Goal: Transaction & Acquisition: Purchase product/service

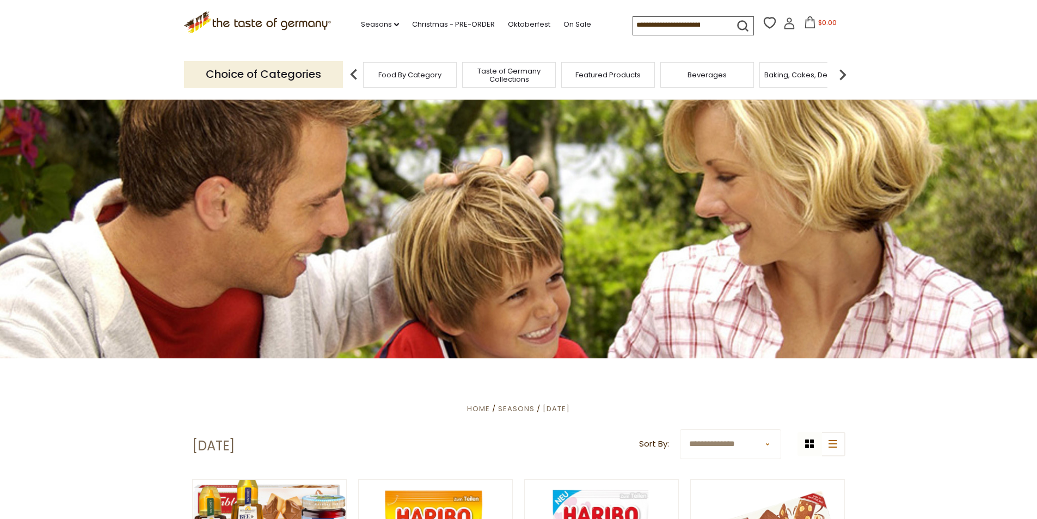
drag, startPoint x: 0, startPoint y: 0, endPoint x: 443, endPoint y: 426, distance: 614.6
click at [400, 79] on span "Food By Category" at bounding box center [409, 75] width 63 height 8
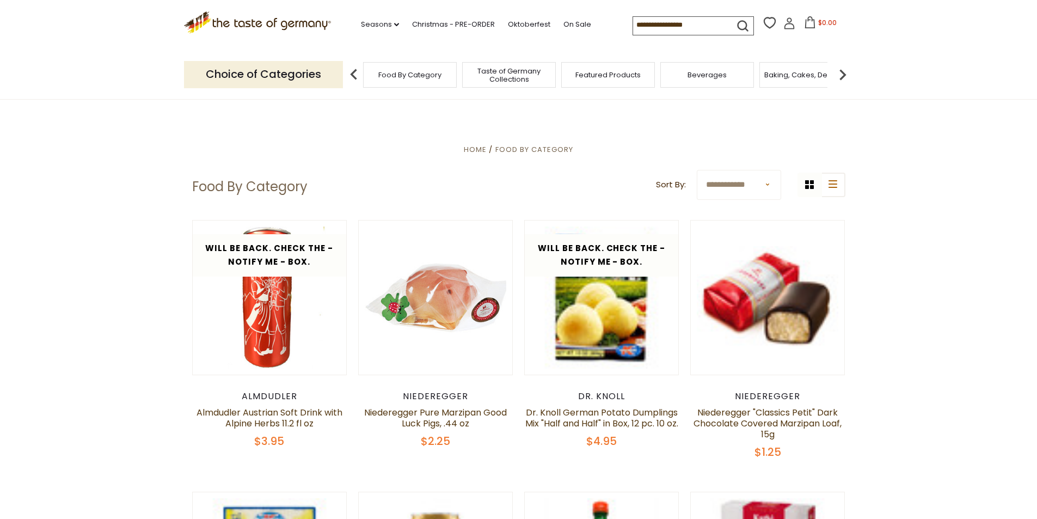
click at [400, 79] on span "Food By Category" at bounding box center [409, 75] width 63 height 8
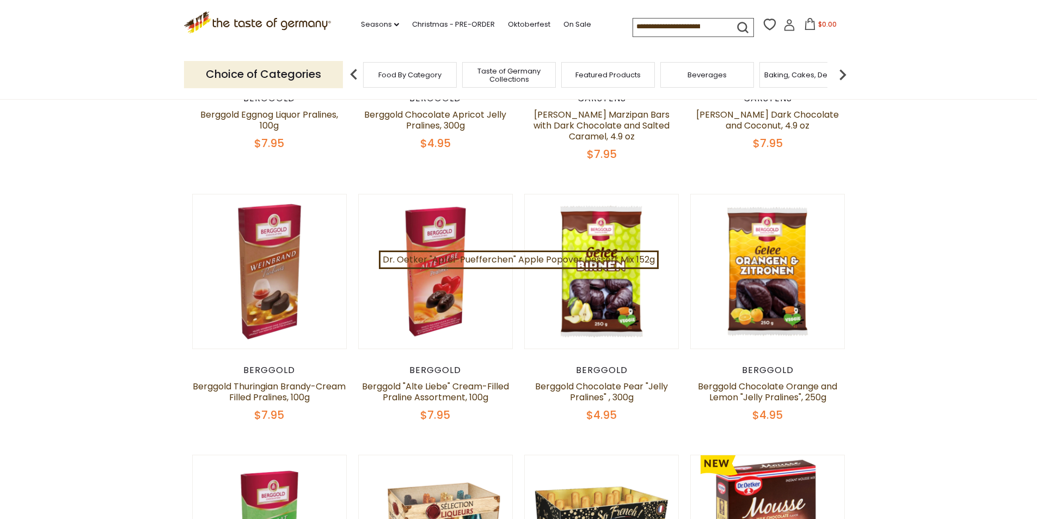
scroll to position [334, 0]
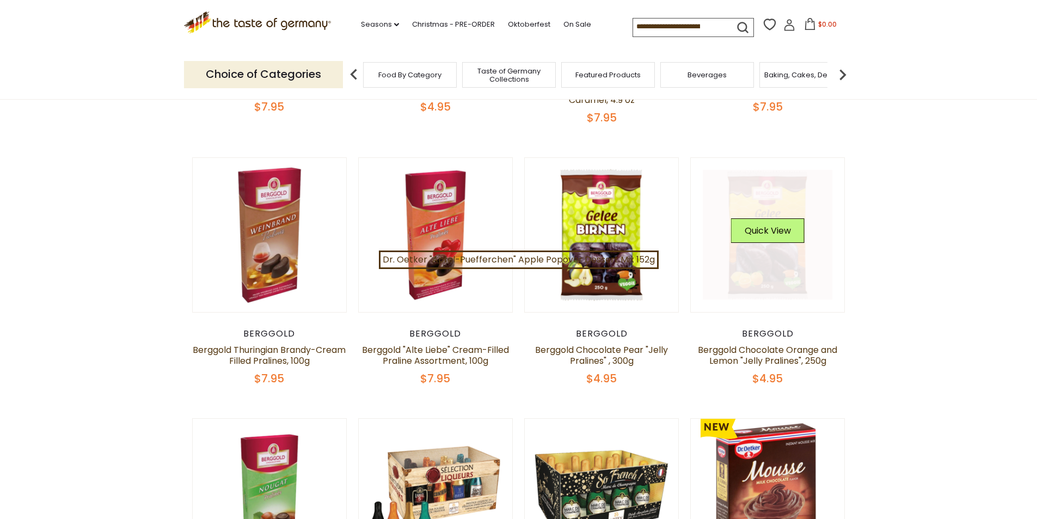
click at [754, 262] on link at bounding box center [766, 234] width 129 height 129
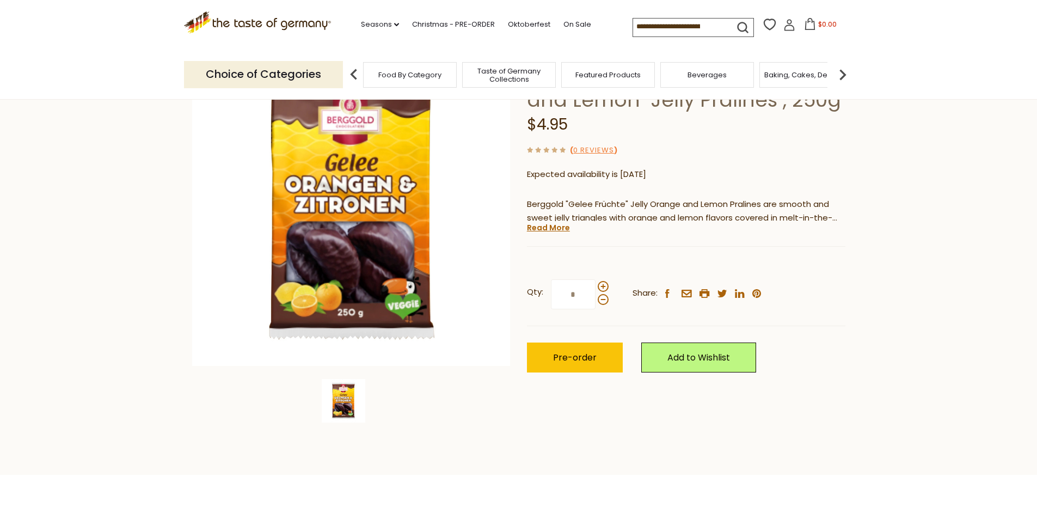
scroll to position [159, 0]
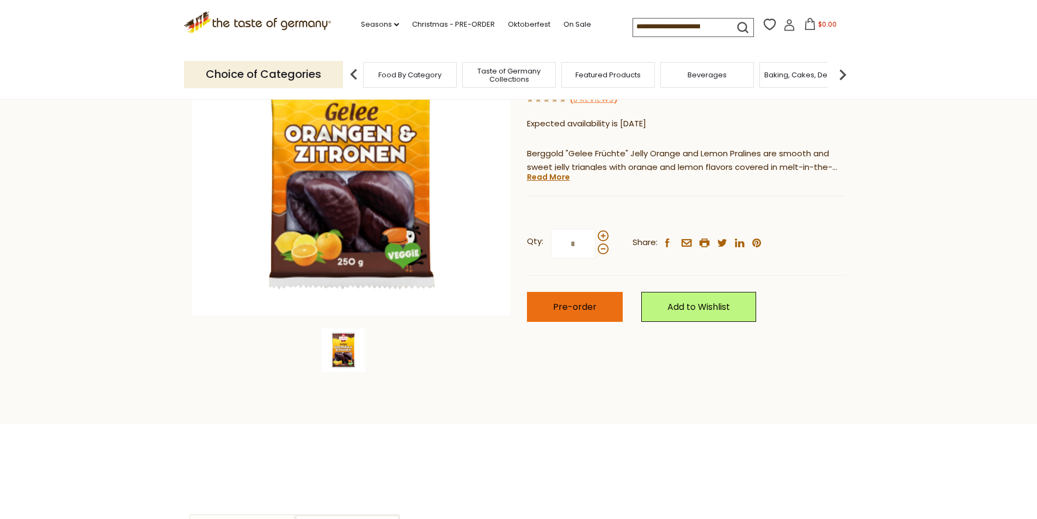
click at [563, 308] on span "Pre-order" at bounding box center [575, 306] width 44 height 13
